Goal: Task Accomplishment & Management: Use online tool/utility

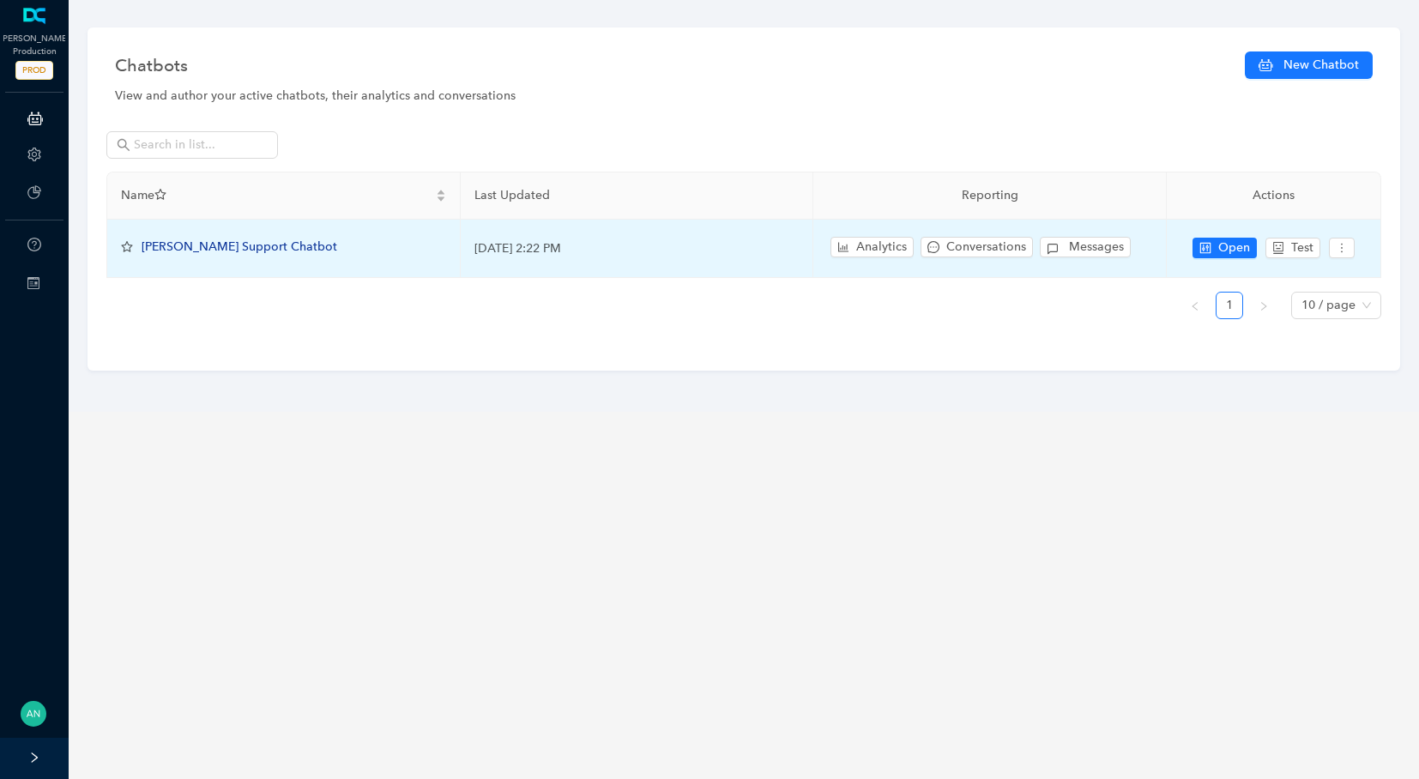
click at [193, 244] on span "[PERSON_NAME] Support Chatbot" at bounding box center [240, 246] width 196 height 15
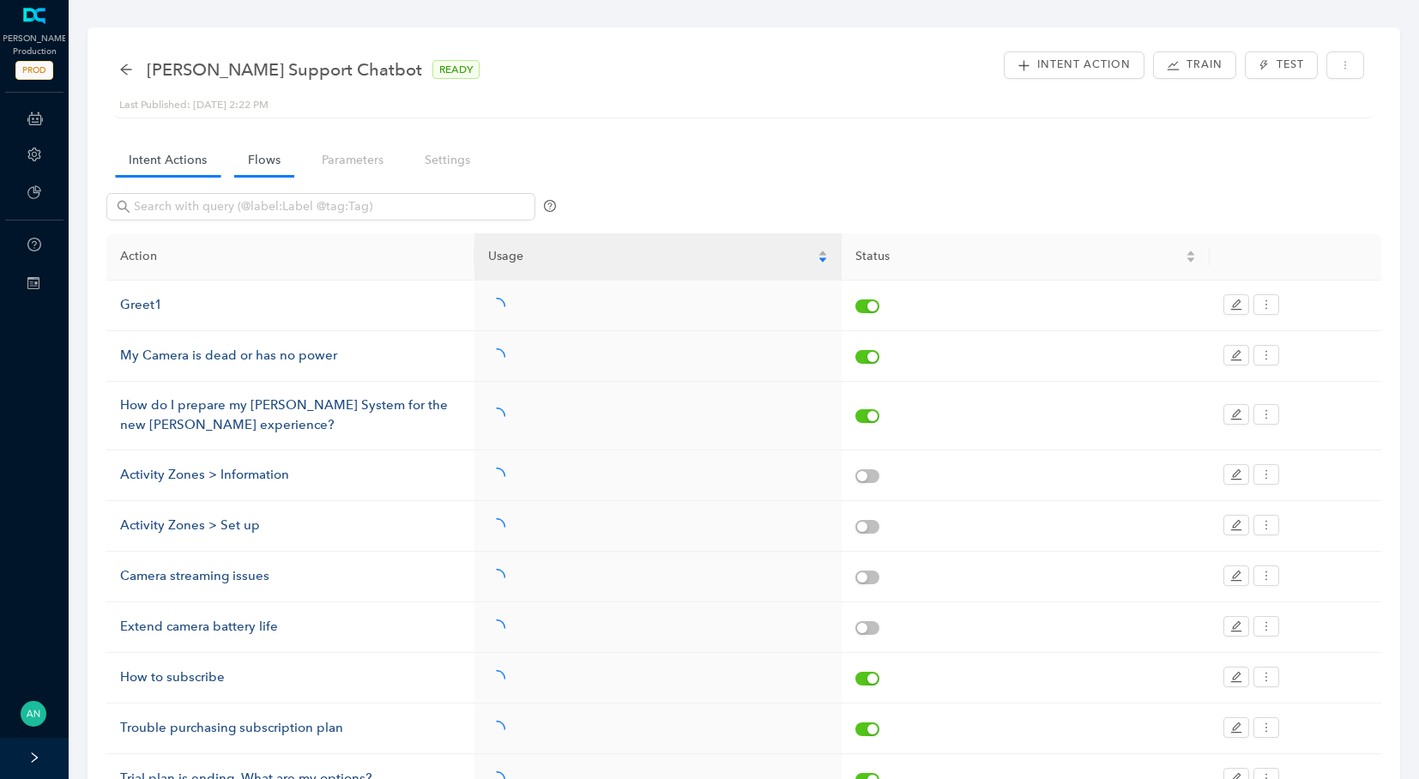
click at [274, 160] on link "Flows" at bounding box center [264, 160] width 60 height 32
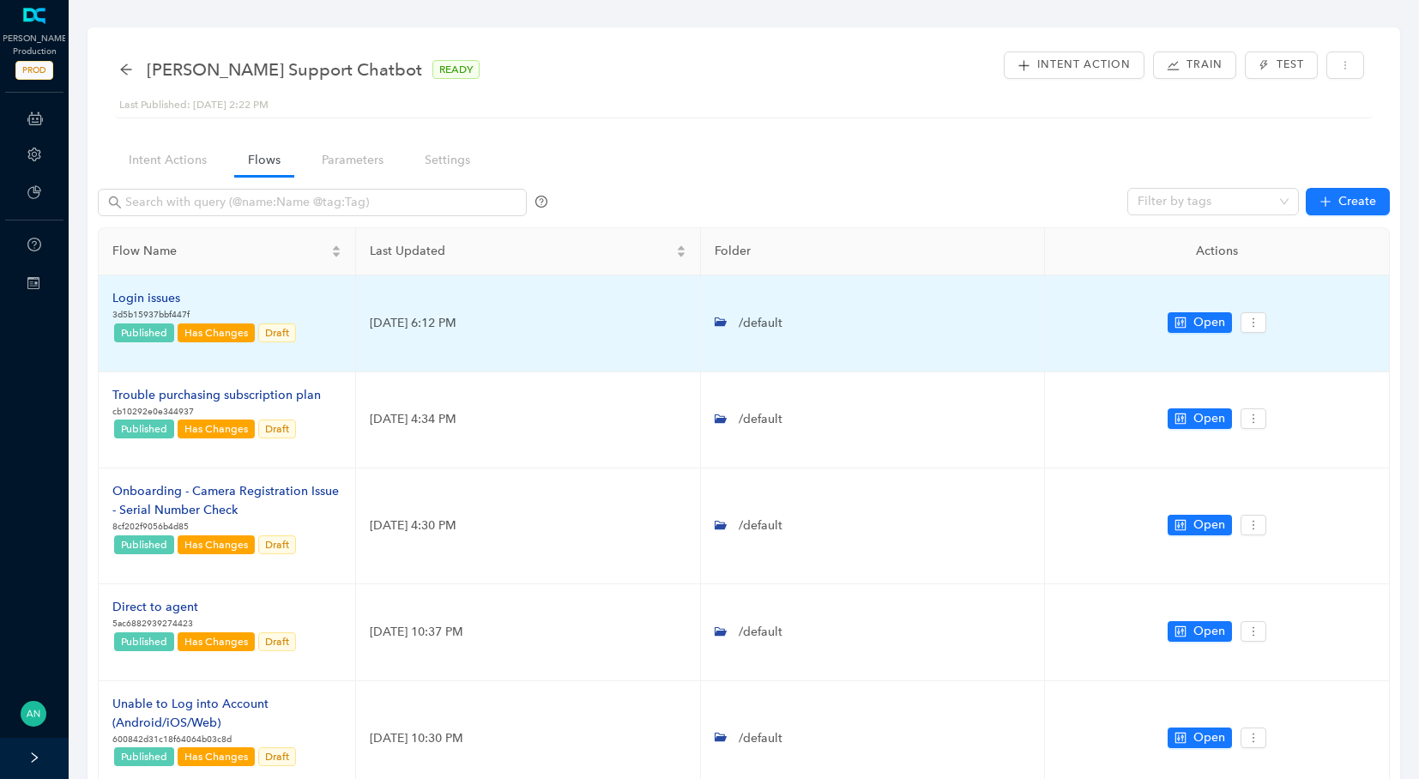
click at [160, 294] on div "Login issues" at bounding box center [204, 298] width 185 height 19
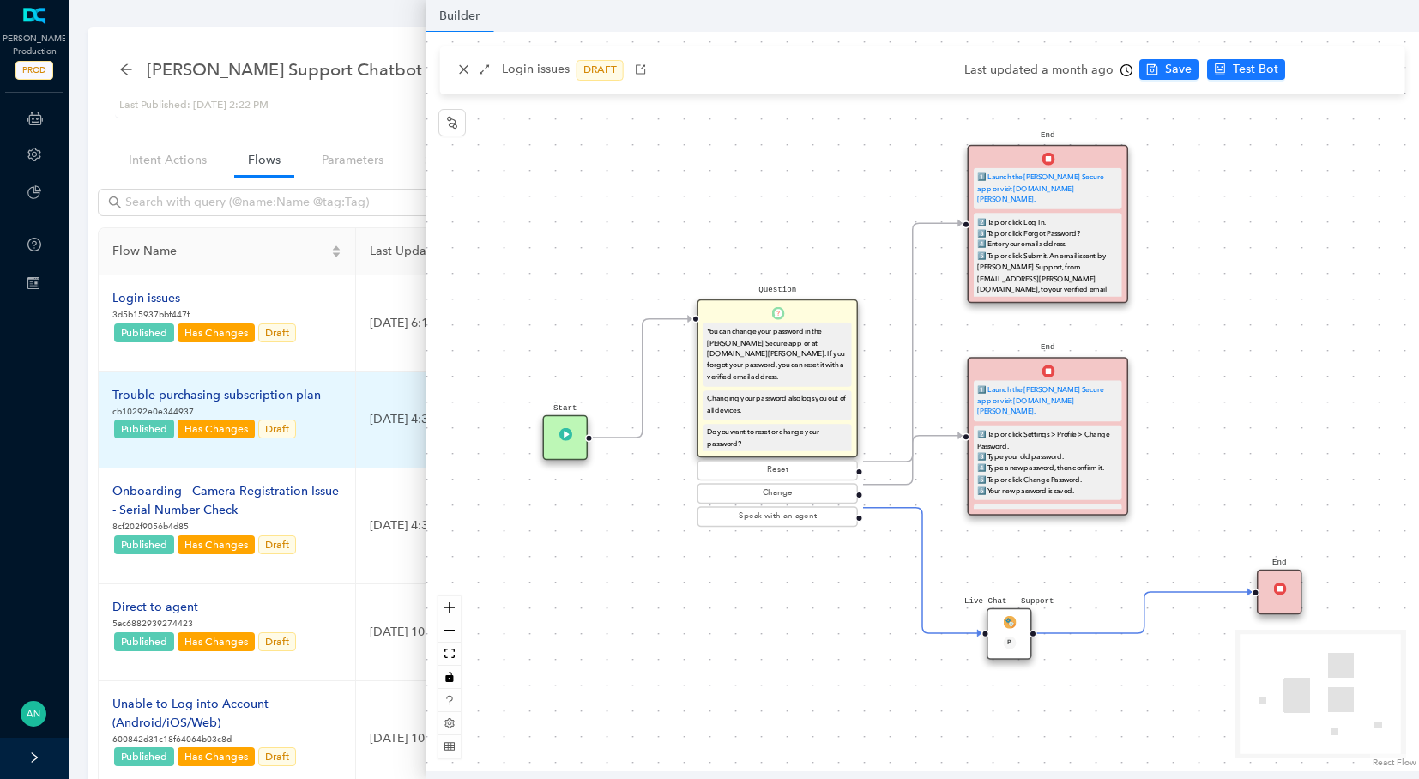
click at [132, 400] on div "Trouble purchasing subscription plan" at bounding box center [216, 395] width 208 height 19
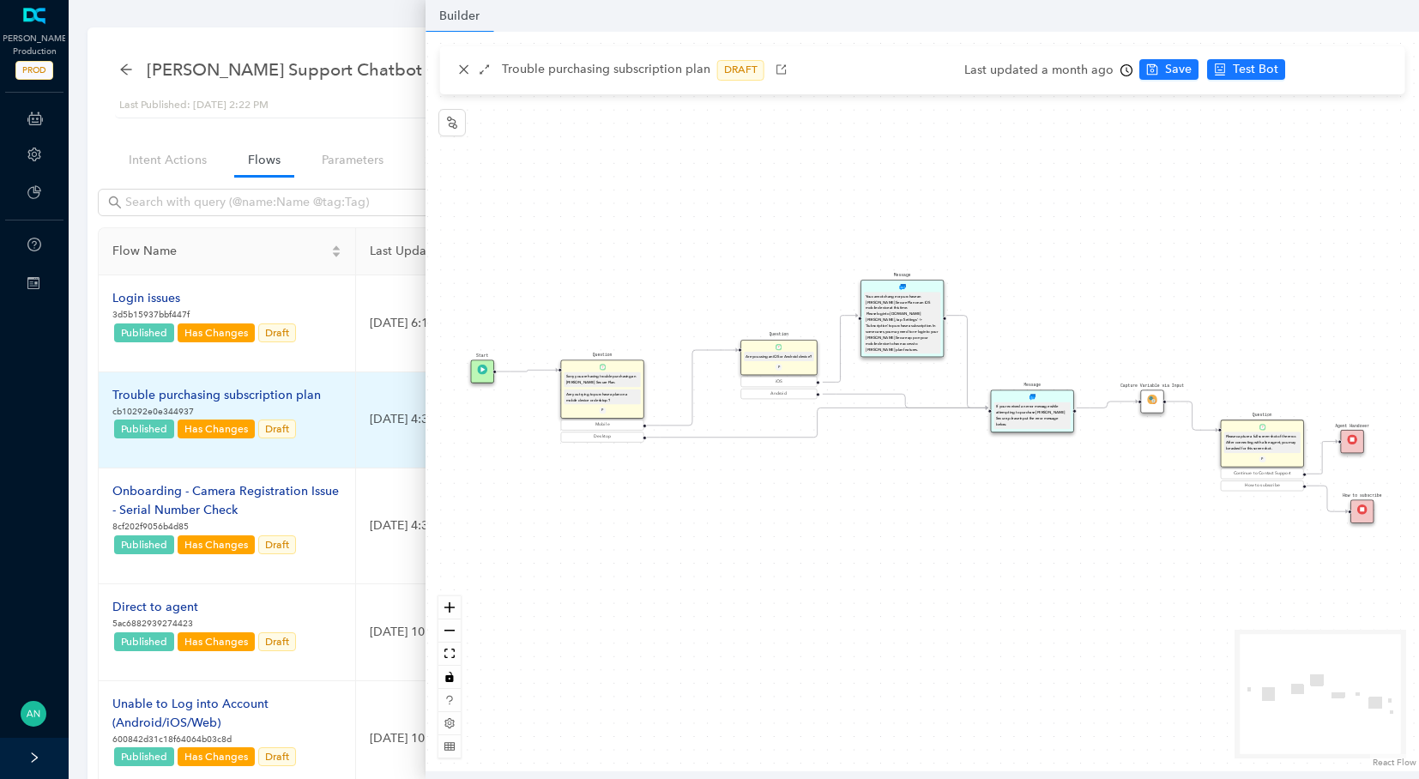
click at [134, 398] on div "Trouble purchasing subscription plan" at bounding box center [216, 395] width 208 height 19
click at [136, 394] on div "Trouble purchasing subscription plan" at bounding box center [216, 395] width 208 height 19
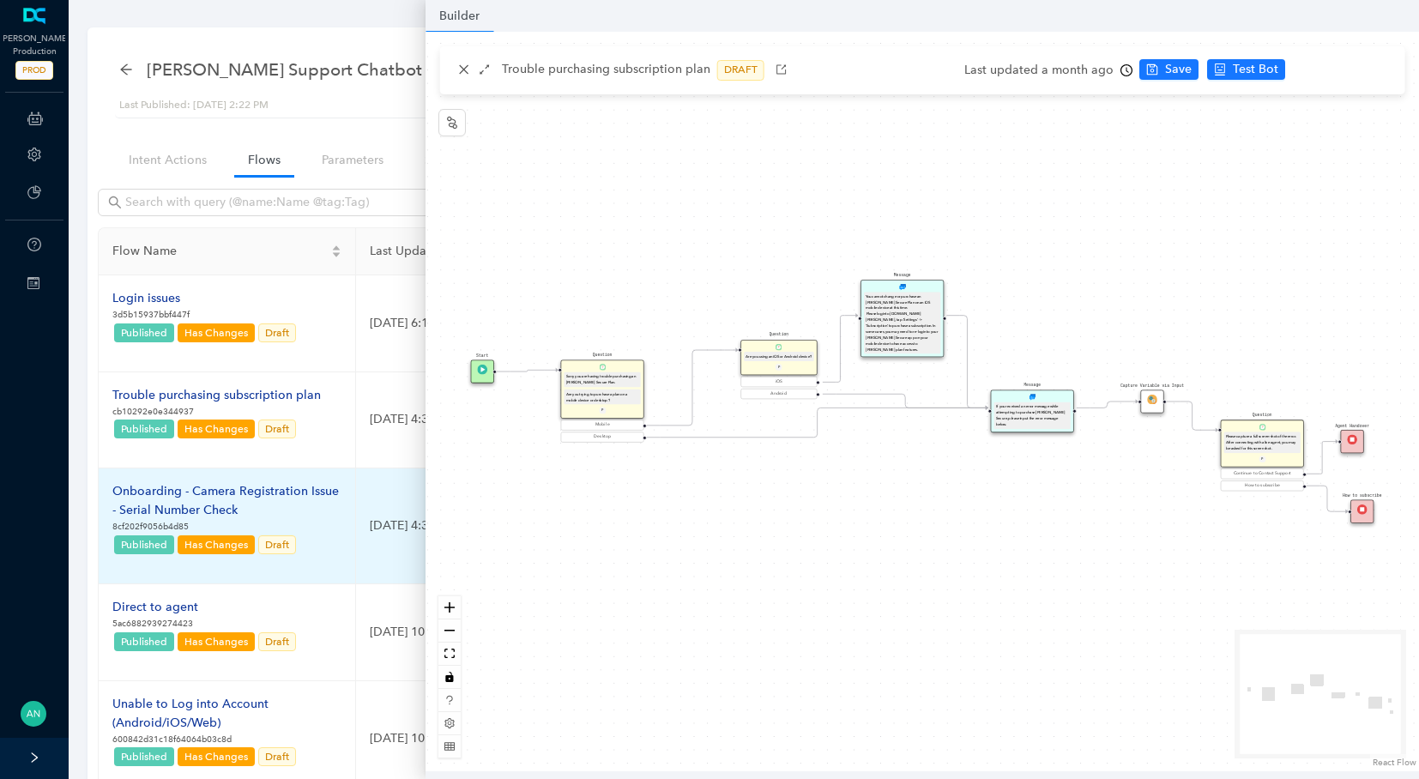
click at [141, 488] on div "Onboarding - Camera Registration Issue - Serial Number Check" at bounding box center [226, 501] width 229 height 38
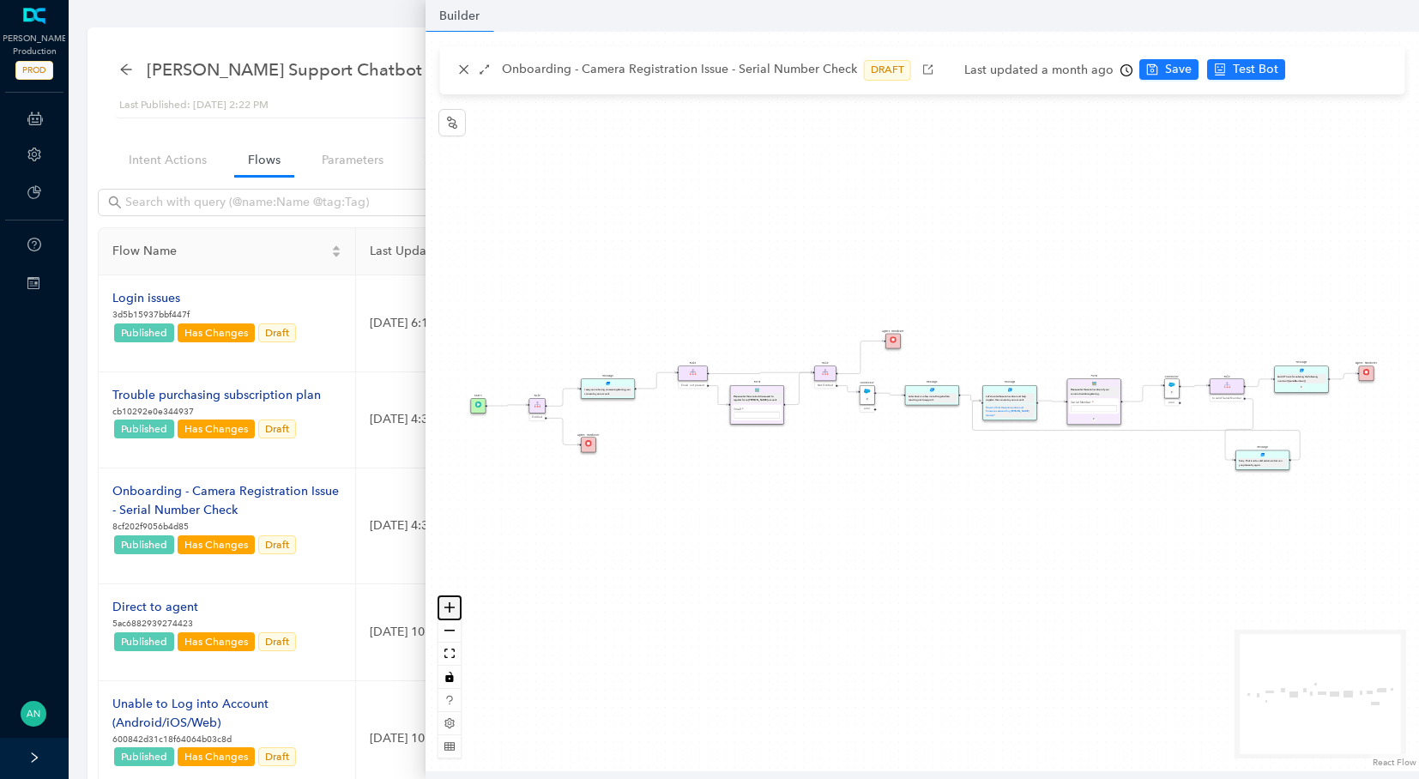
click at [445, 608] on icon "zoom in" at bounding box center [449, 607] width 10 height 10
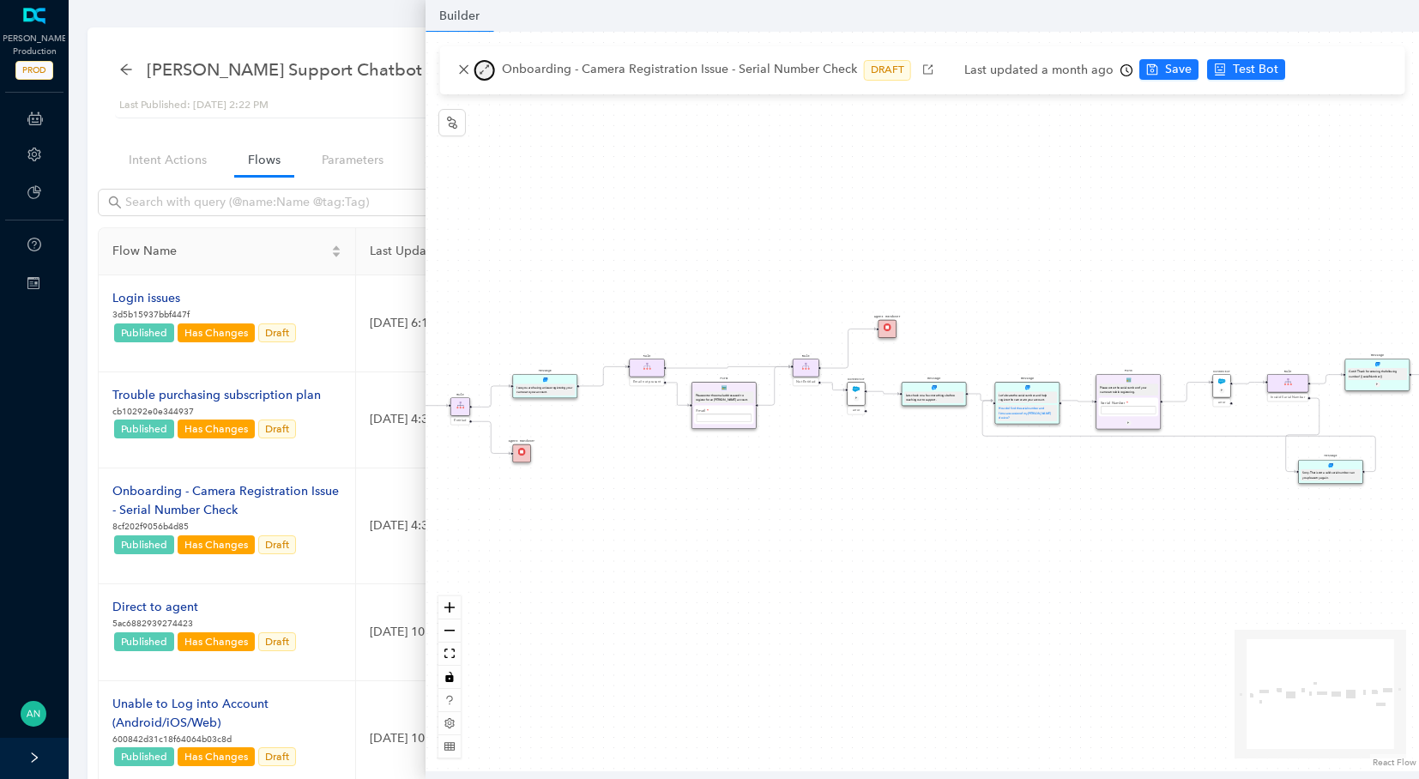
click at [479, 69] on icon "arrows-alt" at bounding box center [485, 69] width 12 height 12
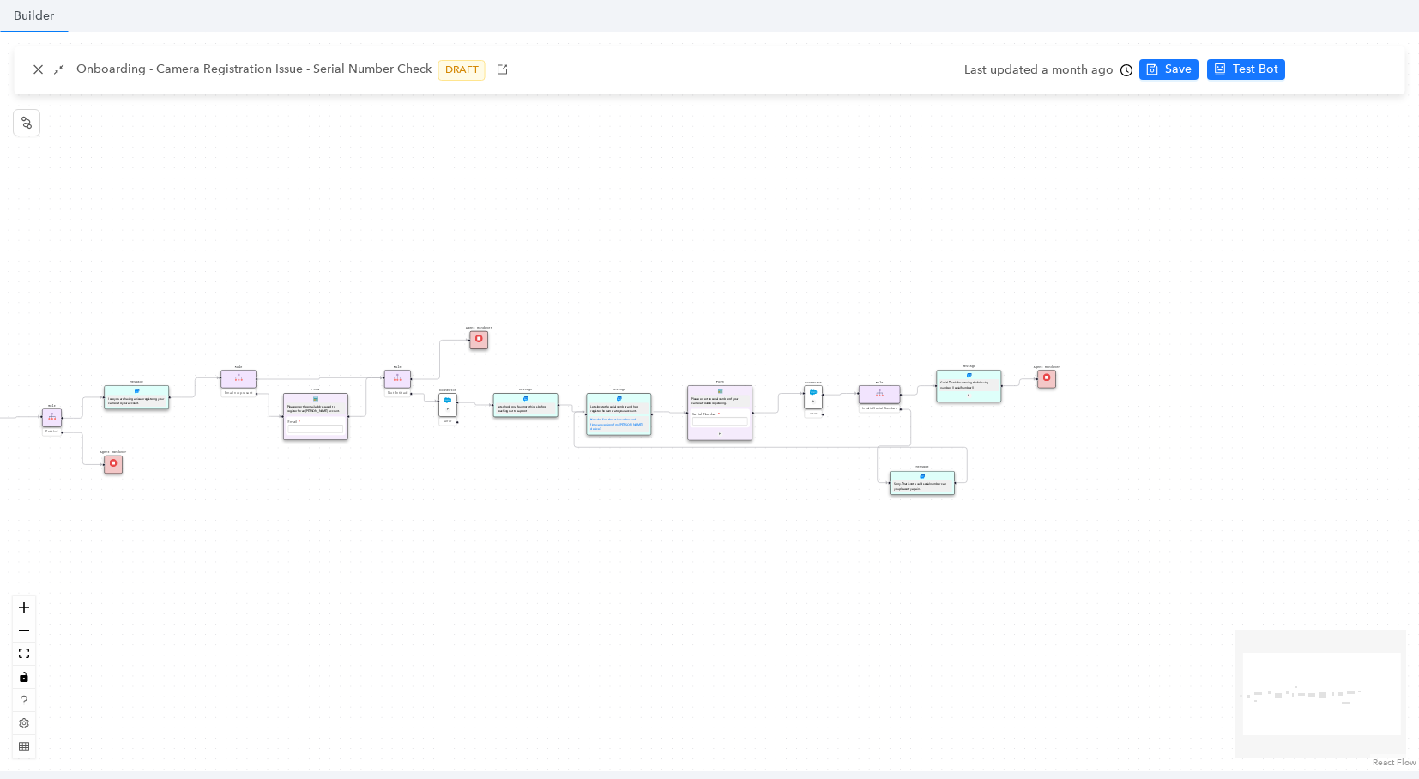
drag, startPoint x: 258, startPoint y: 543, endPoint x: 347, endPoint y: 575, distance: 94.7
click at [356, 581] on div "Start Rule Entitled Agent Handover Message I see you are having an issue regist…" at bounding box center [709, 401] width 1419 height 739
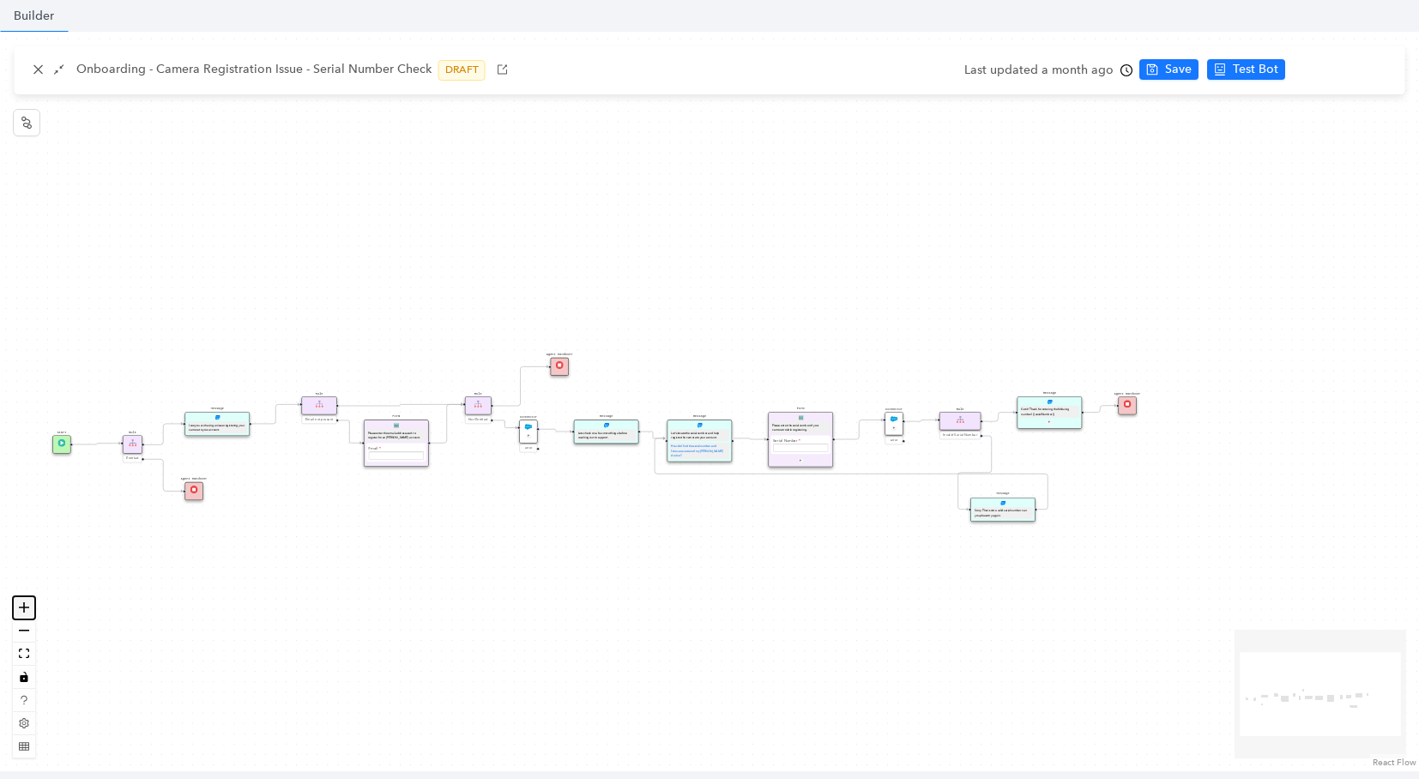
click at [30, 607] on button "zoom in" at bounding box center [24, 607] width 22 height 23
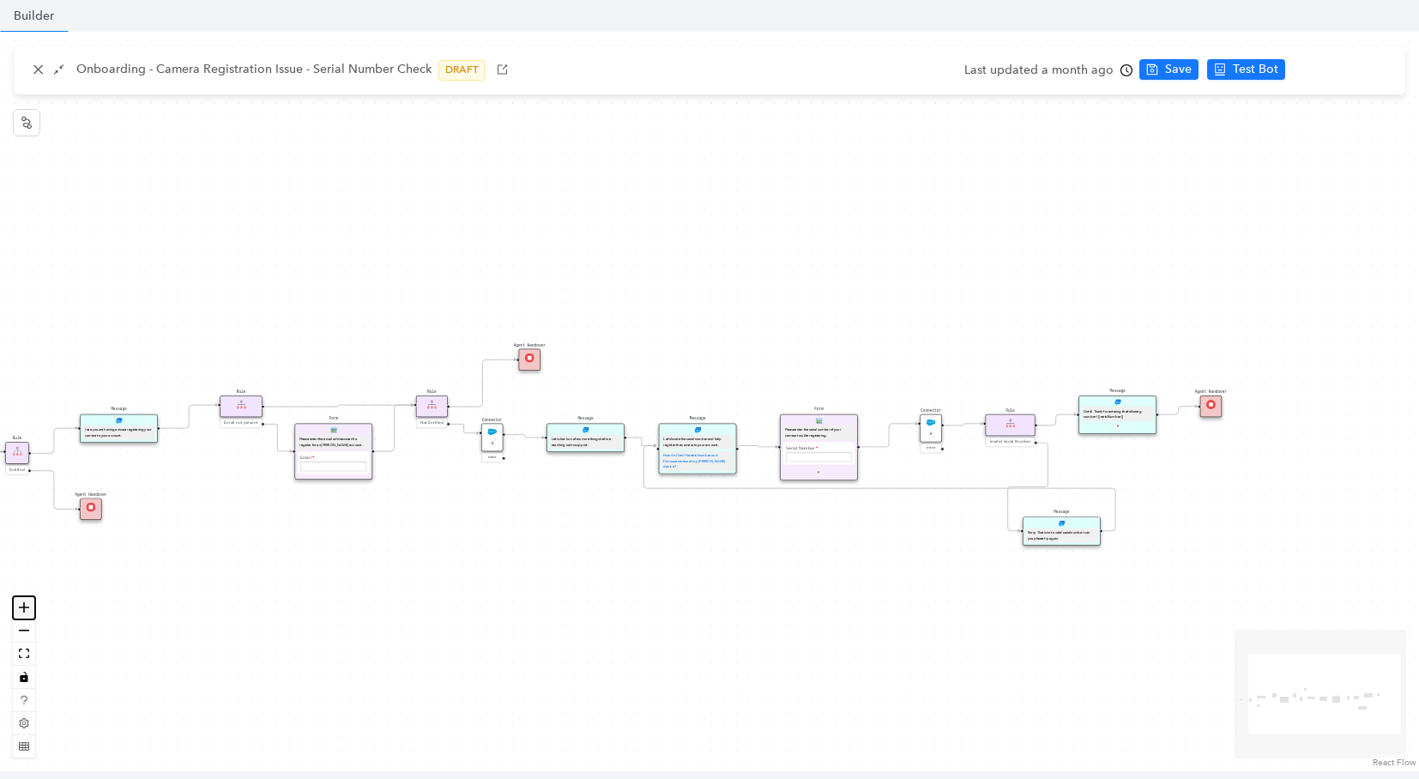
click at [30, 606] on button "zoom in" at bounding box center [24, 607] width 22 height 23
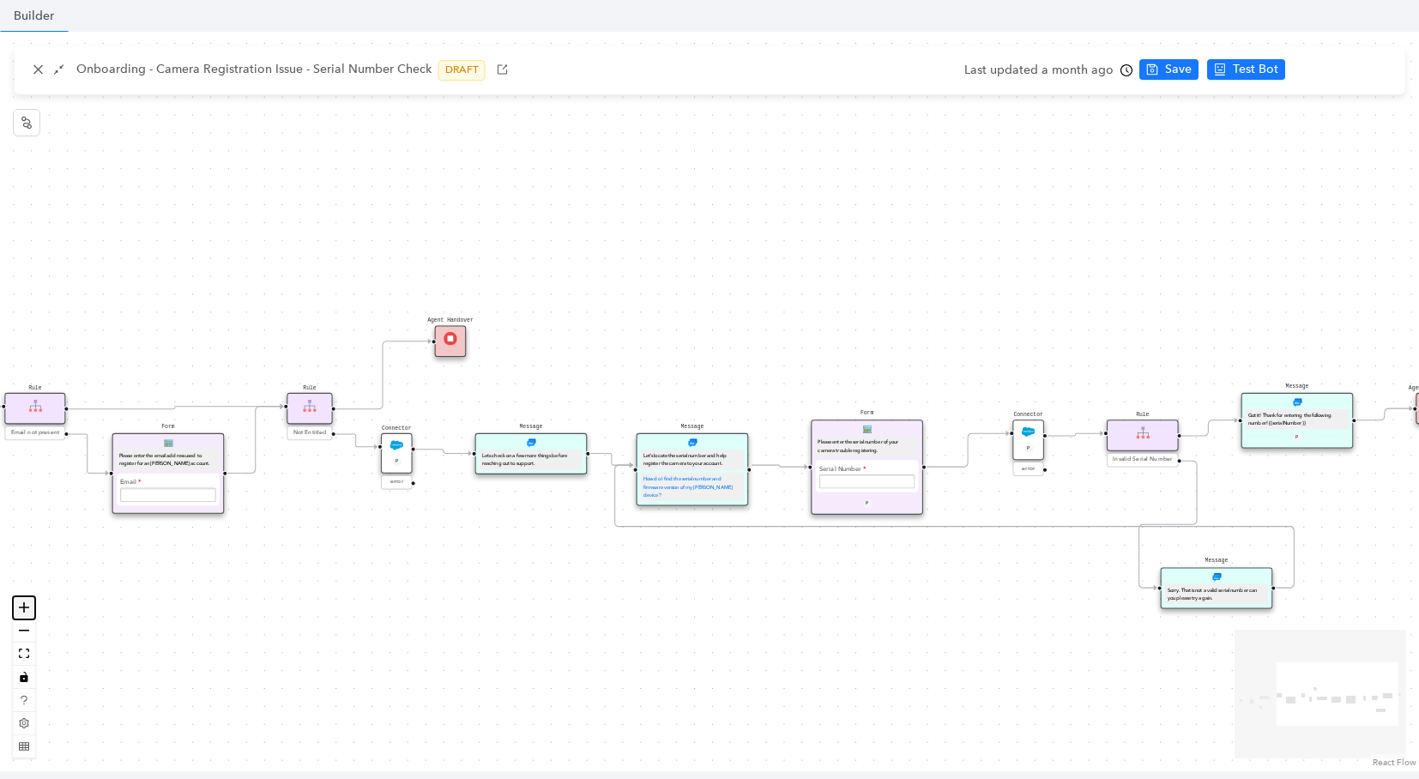
click at [30, 606] on button "zoom in" at bounding box center [24, 607] width 22 height 23
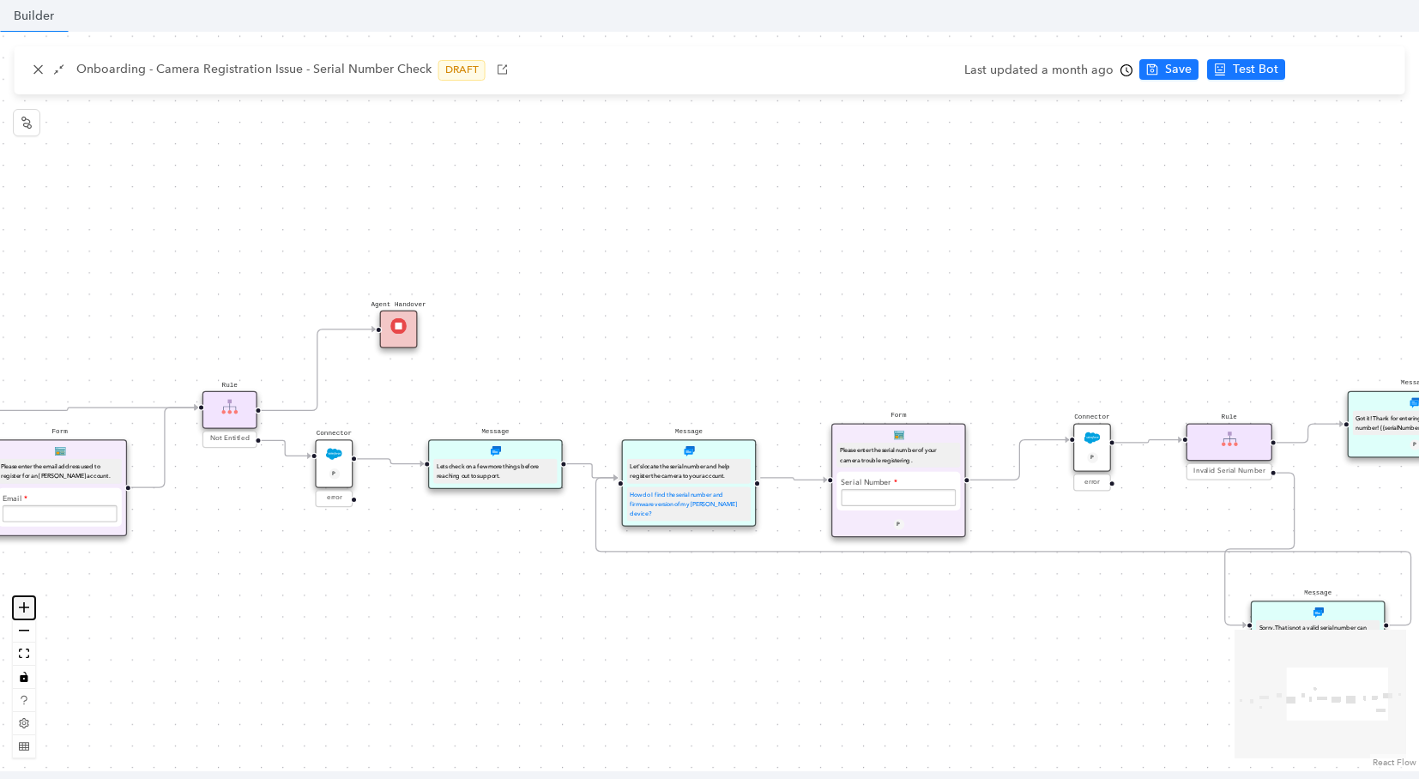
click at [30, 606] on button "zoom in" at bounding box center [24, 607] width 22 height 23
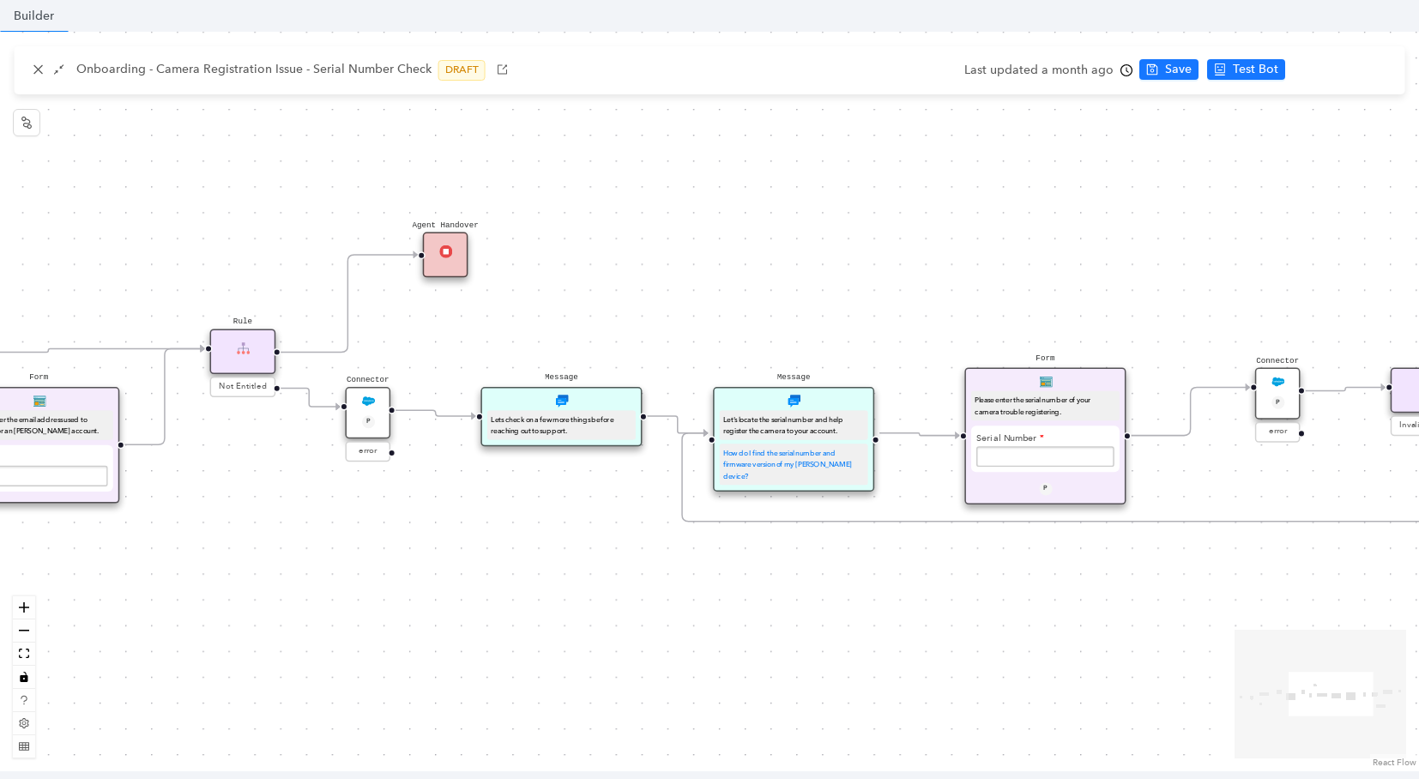
drag, startPoint x: 551, startPoint y: 279, endPoint x: 663, endPoint y: 218, distance: 127.0
click at [663, 218] on div "Start Rule Entitled Agent Handover Message I see you are having an issue regist…" at bounding box center [709, 401] width 1419 height 739
